Goal: Task Accomplishment & Management: Use online tool/utility

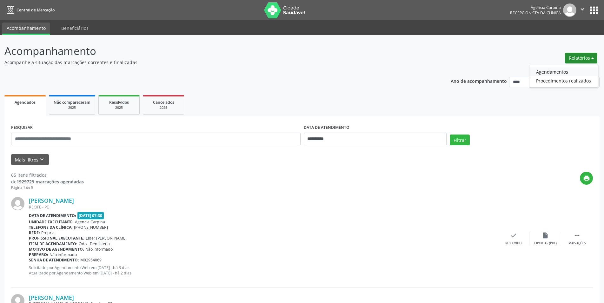
click at [558, 71] on link "Agendamentos" at bounding box center [563, 71] width 68 height 9
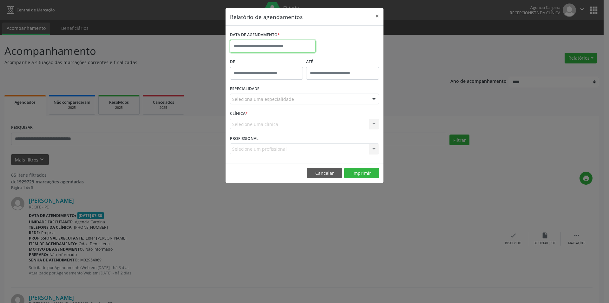
click at [274, 50] on input "text" at bounding box center [273, 46] width 86 height 13
click at [253, 130] on span "29" at bounding box center [251, 130] width 12 height 12
type input "**********"
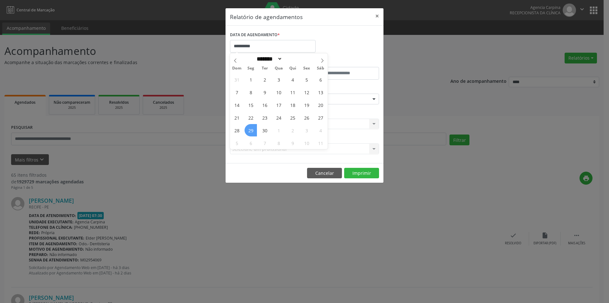
click at [253, 130] on span "29" at bounding box center [251, 130] width 12 height 12
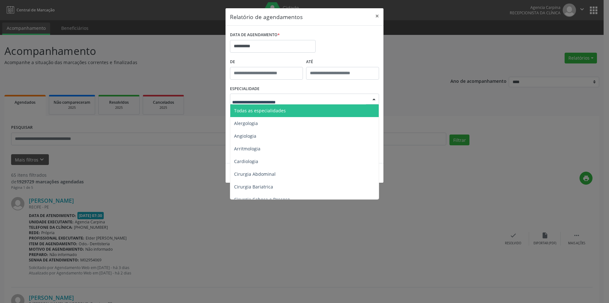
click at [274, 113] on span "Todas as especialidades" at bounding box center [260, 111] width 52 height 6
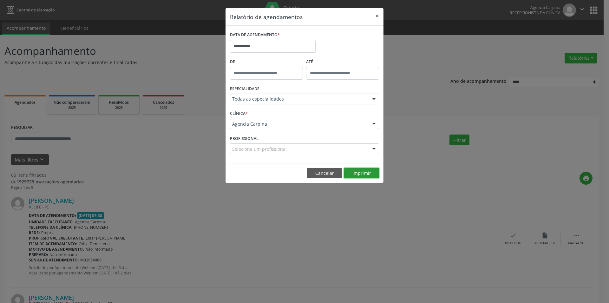
click at [353, 176] on button "Imprimir" at bounding box center [361, 173] width 35 height 11
click at [377, 15] on button "×" at bounding box center [377, 16] width 13 height 16
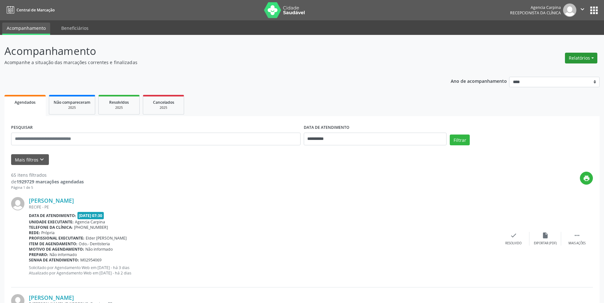
click at [572, 57] on button "Relatórios" at bounding box center [581, 58] width 32 height 11
click at [550, 70] on link "Agendamentos" at bounding box center [563, 71] width 68 height 9
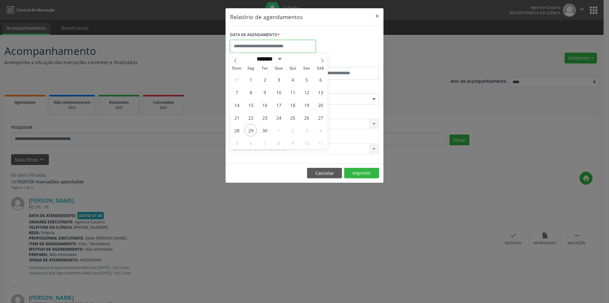
click at [274, 47] on input "text" at bounding box center [273, 46] width 86 height 13
click at [320, 61] on icon at bounding box center [322, 60] width 4 height 4
select select "*"
click at [279, 82] on span "1" at bounding box center [279, 79] width 12 height 12
type input "**********"
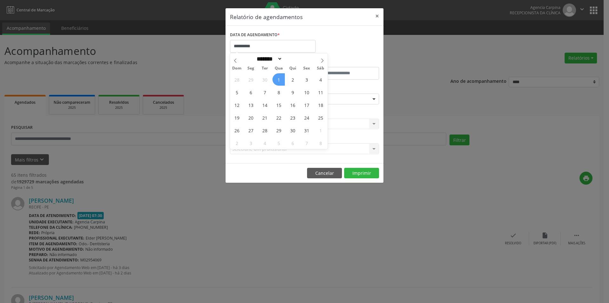
click at [279, 82] on span "1" at bounding box center [279, 79] width 12 height 12
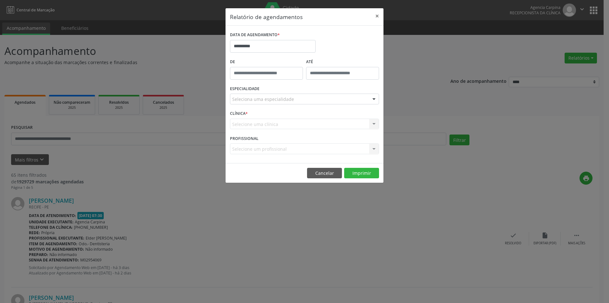
click at [279, 82] on div "De" at bounding box center [267, 70] width 76 height 27
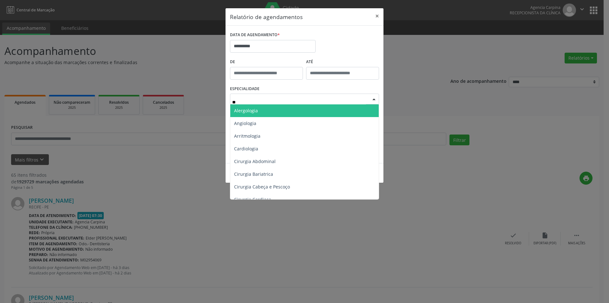
type input "***"
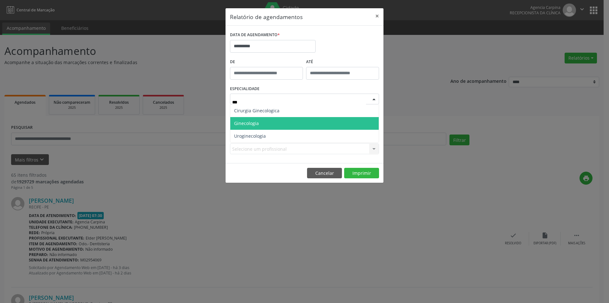
click at [260, 122] on span "Ginecologia" at bounding box center [304, 123] width 149 height 13
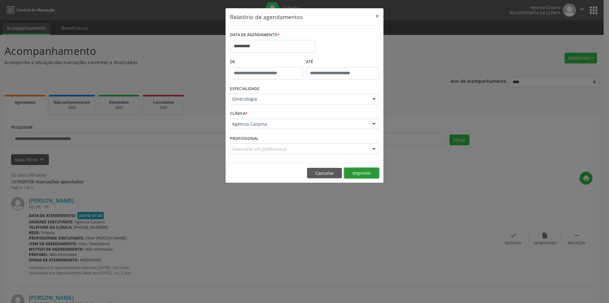
click at [362, 174] on button "Imprimir" at bounding box center [361, 173] width 35 height 11
click at [379, 16] on button "×" at bounding box center [377, 16] width 13 height 16
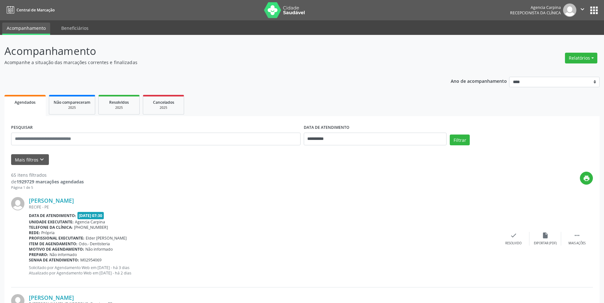
click at [368, 56] on p "Acompanhamento" at bounding box center [212, 51] width 417 height 16
